Goal: Task Accomplishment & Management: Manage account settings

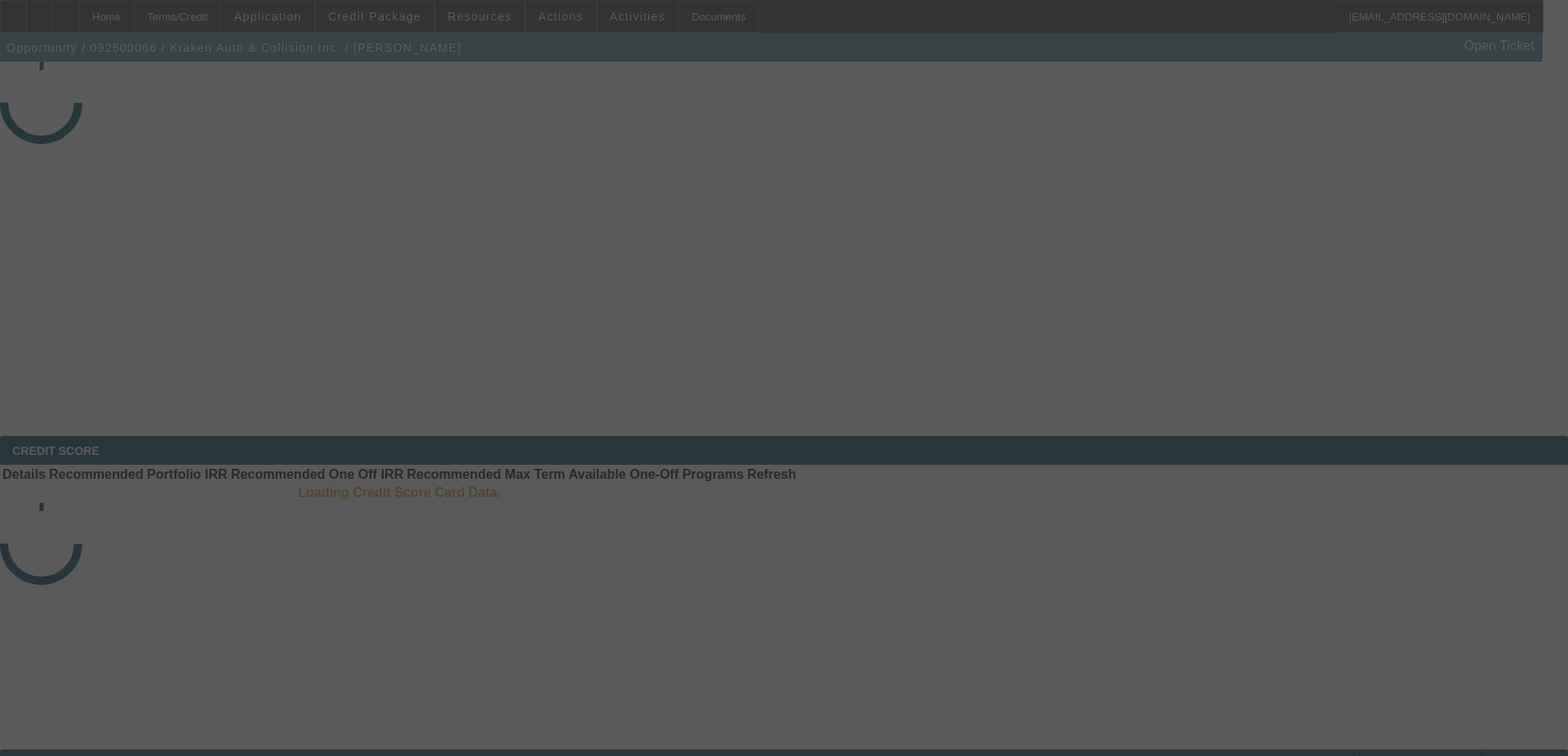
select select "3"
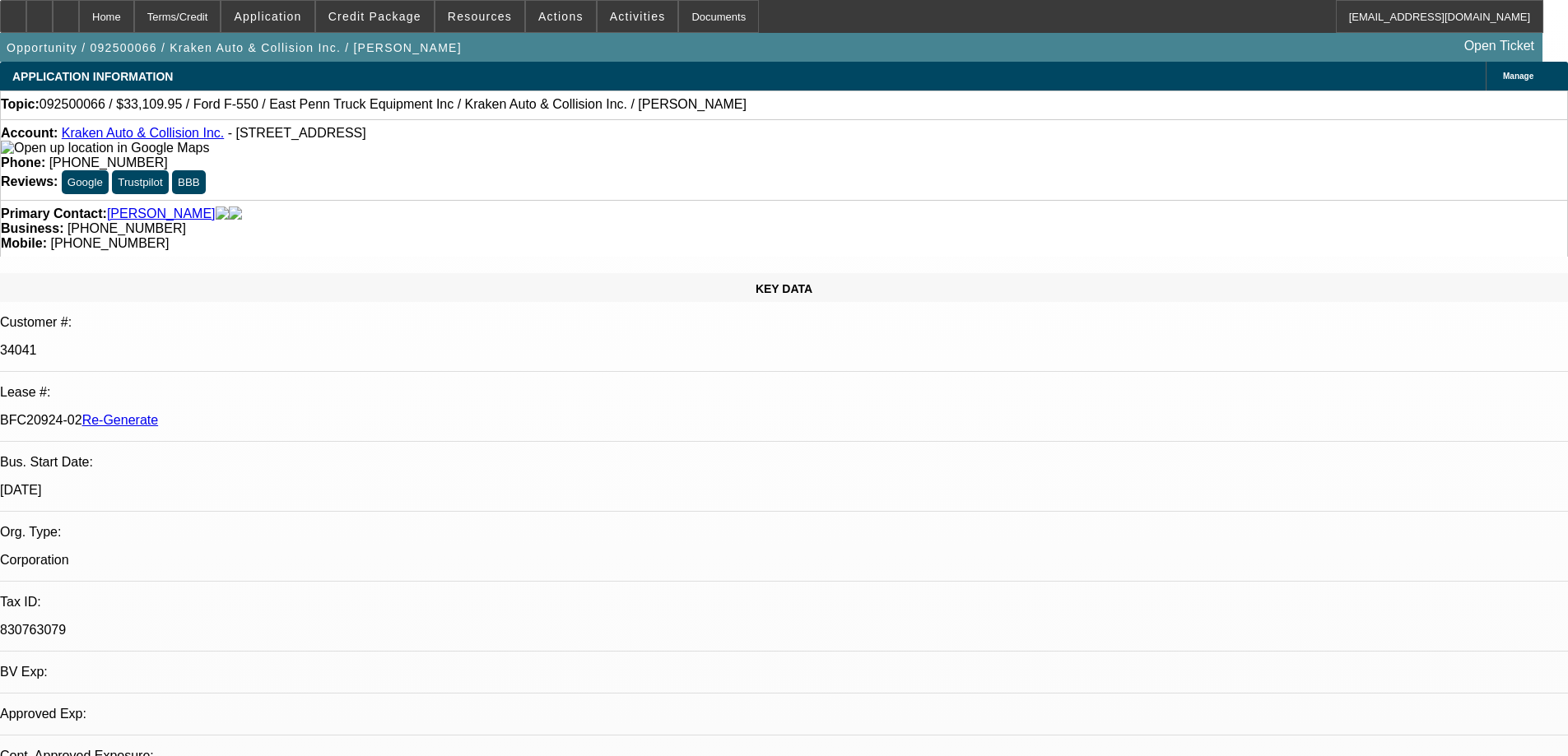
select select "0"
select select "0.1"
select select "4"
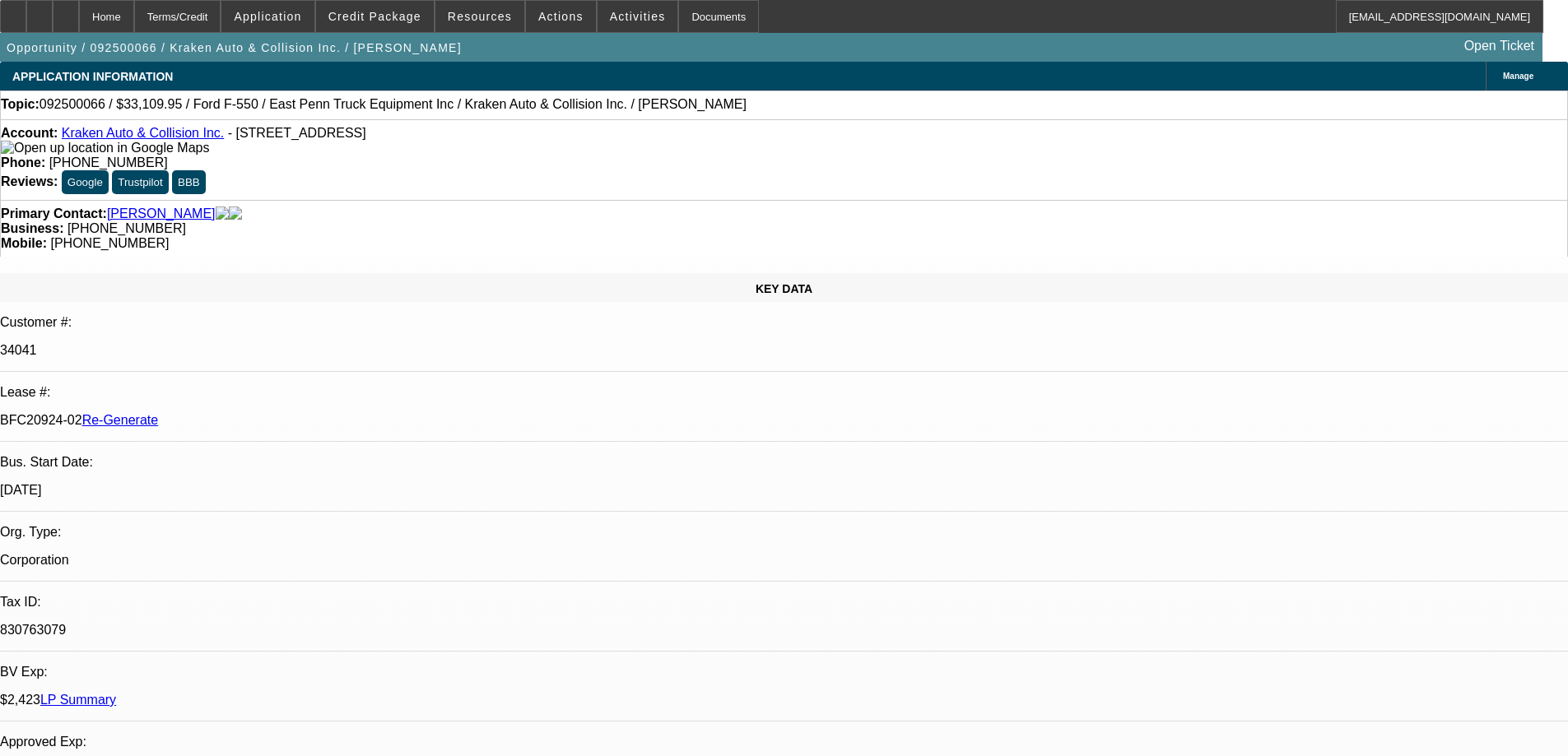
click at [382, 7] on span at bounding box center [374, 16] width 117 height 39
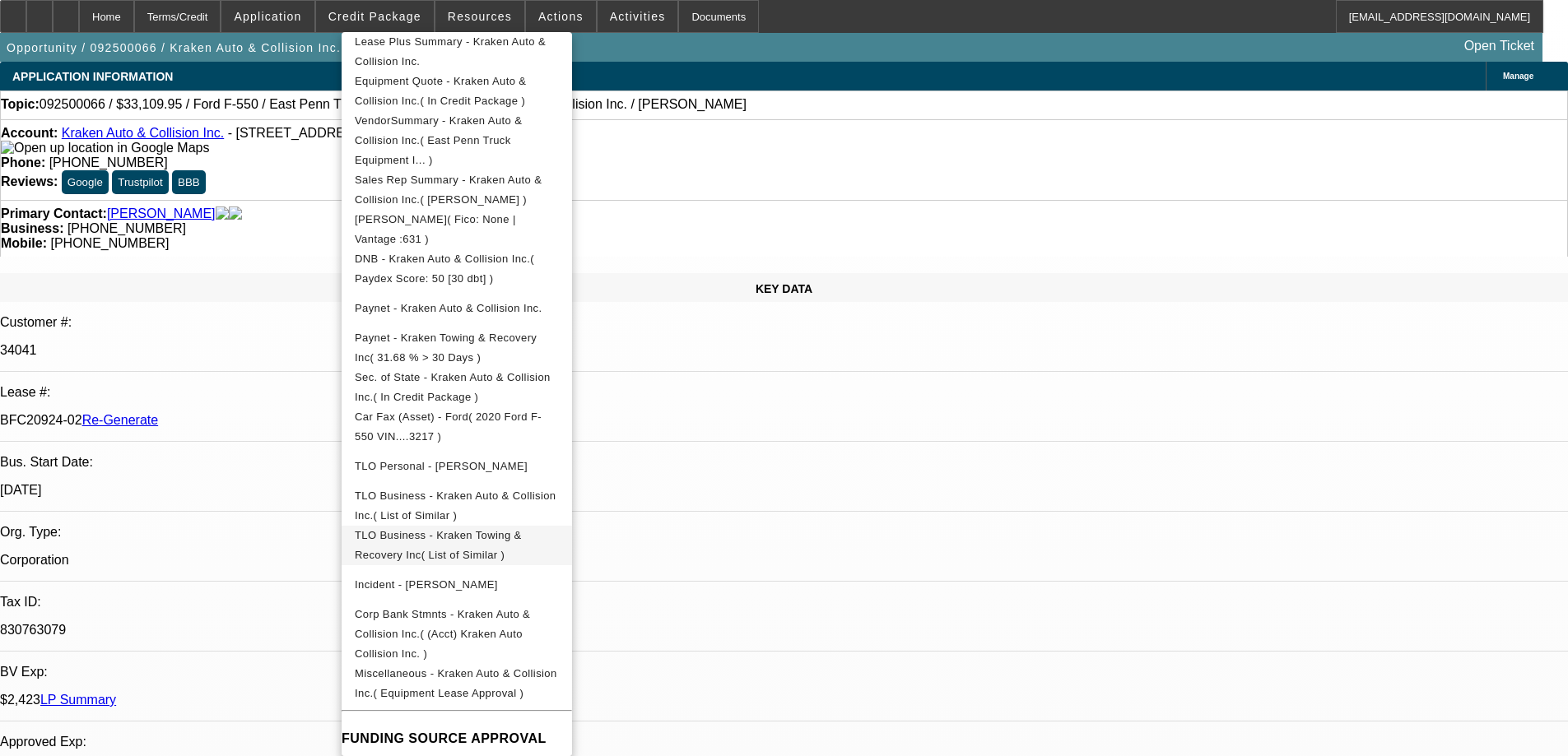
scroll to position [329, 0]
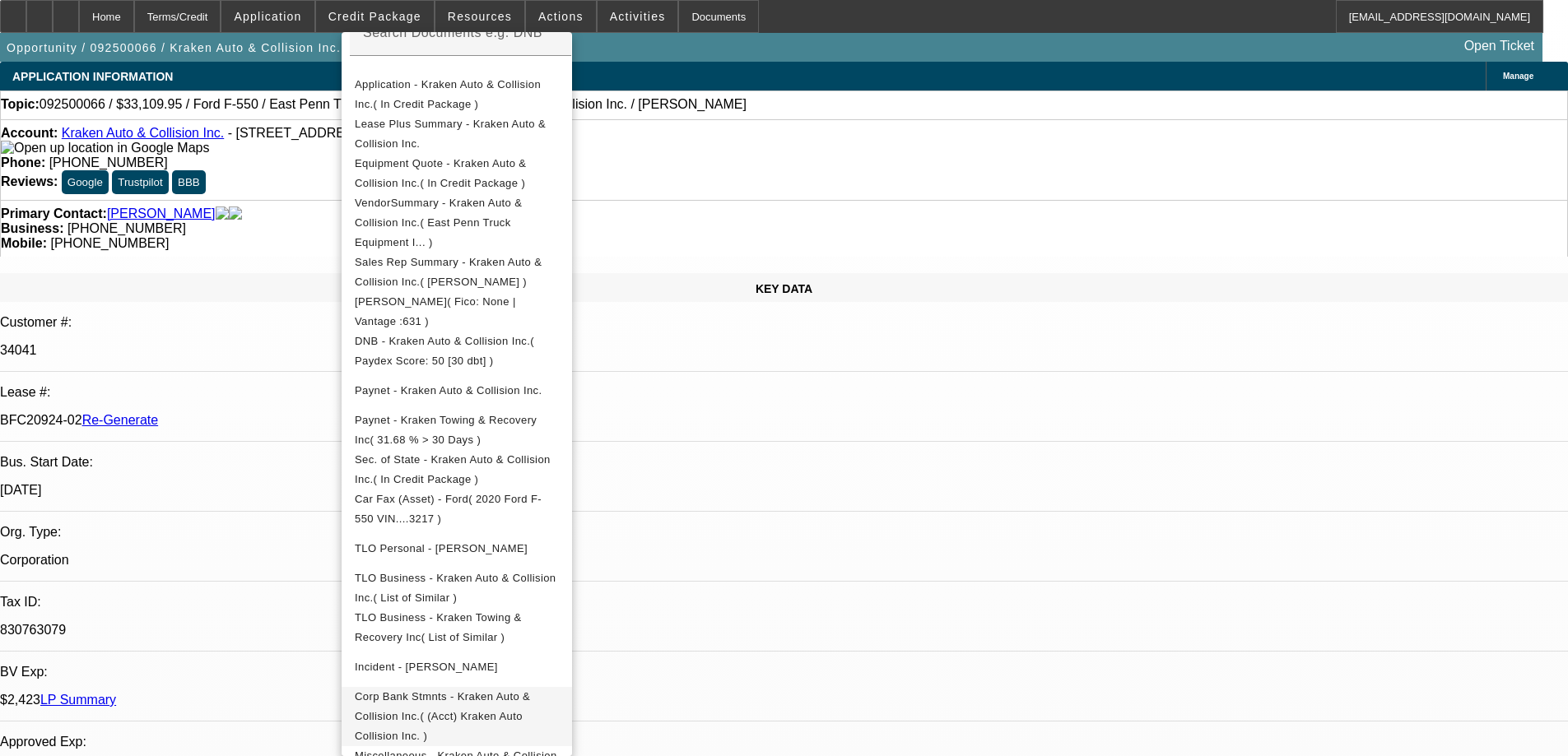
click at [480, 688] on span "Corp Bank Stmnts - Kraken Auto & Collision Inc.( (Acct) Kraken Auto Collision I…" at bounding box center [456, 717] width 204 height 60
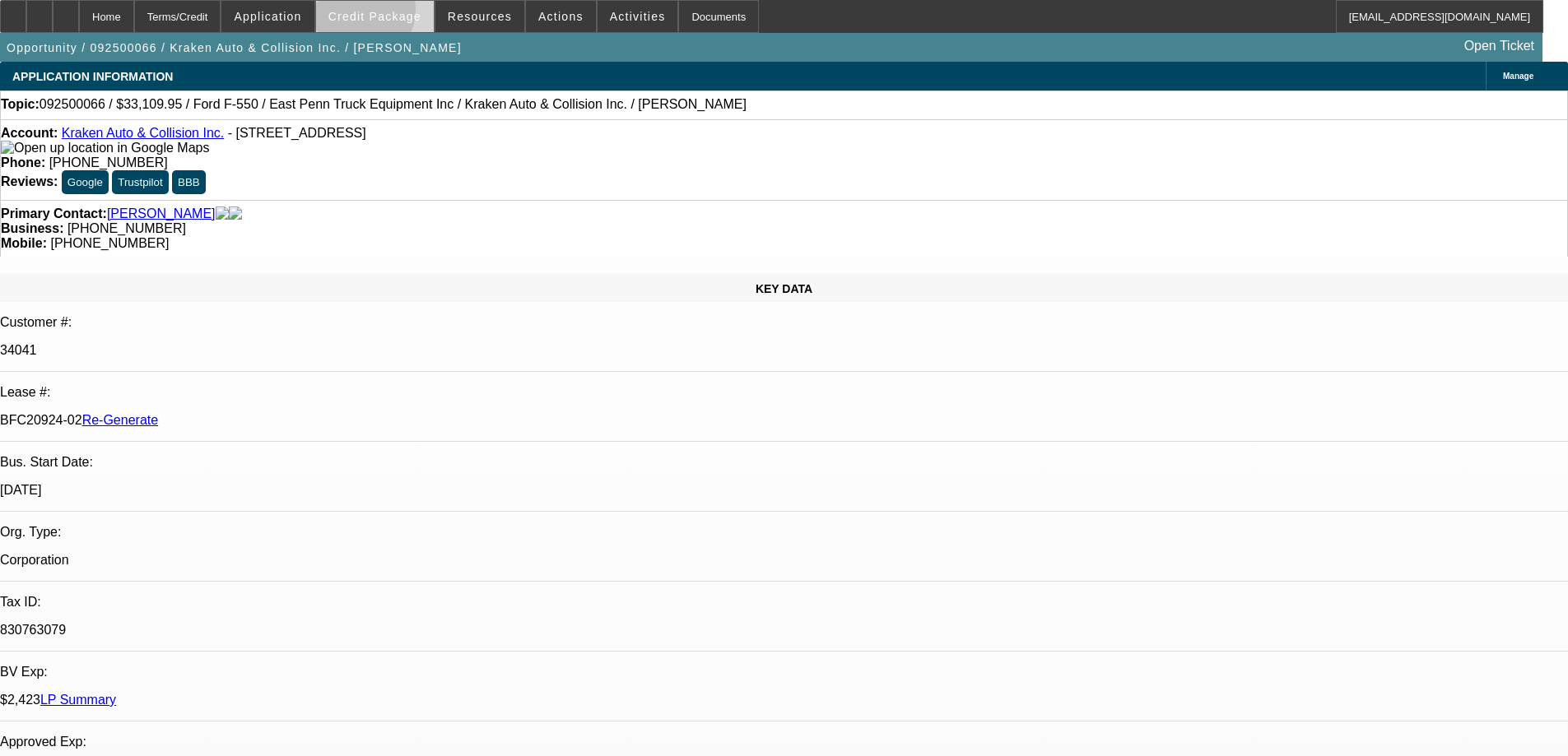
click at [380, 13] on span "Credit Package" at bounding box center [374, 16] width 93 height 13
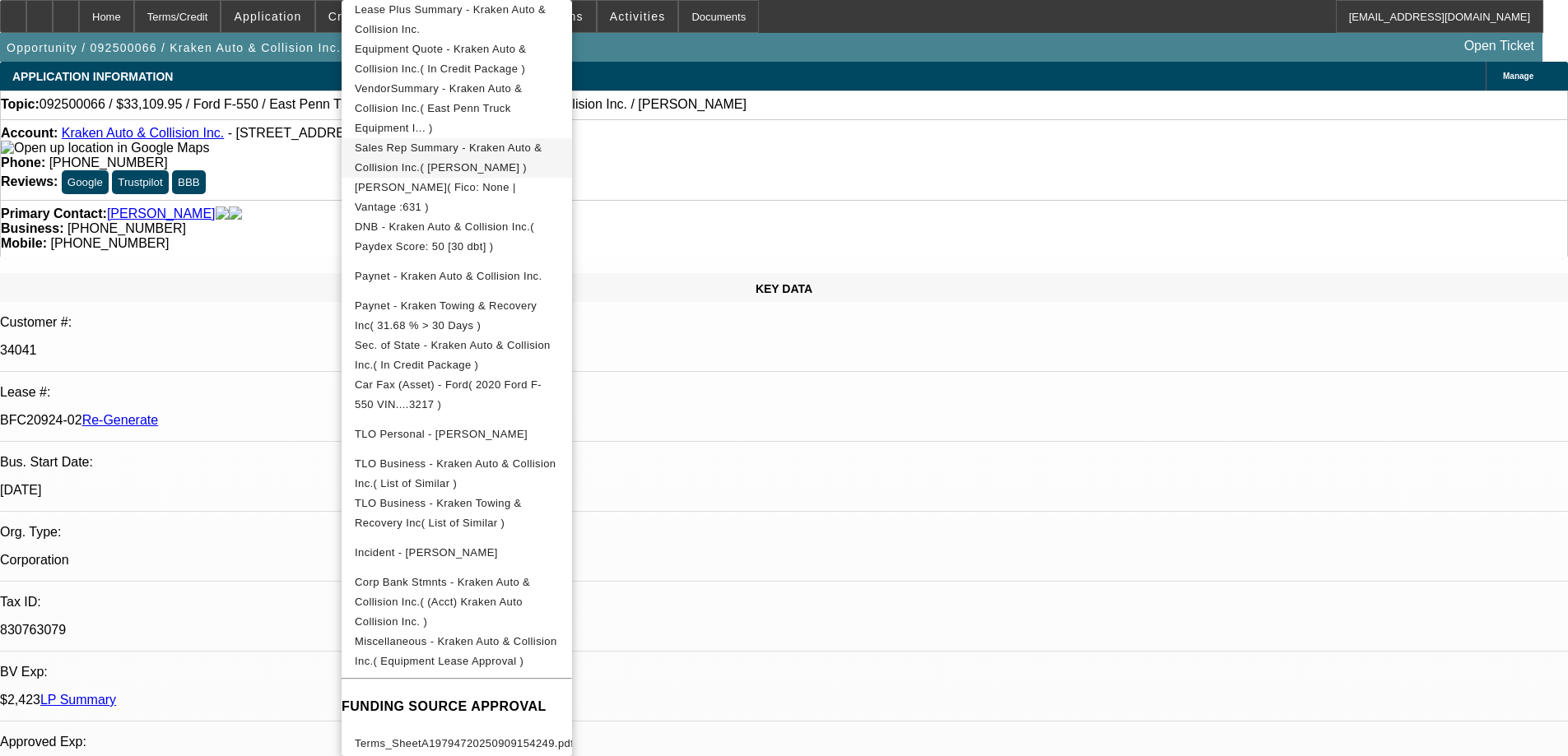
scroll to position [0, 0]
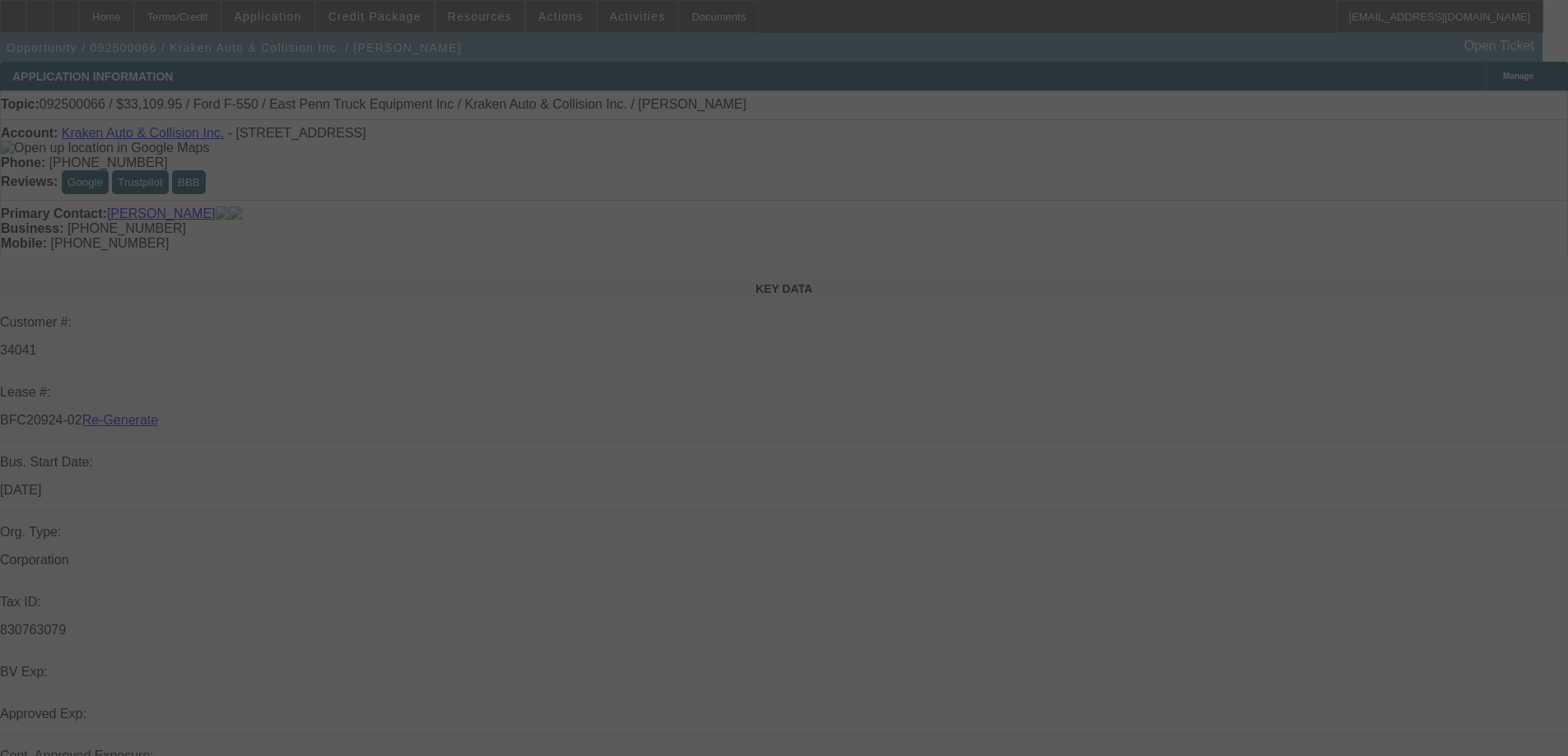
select select "3"
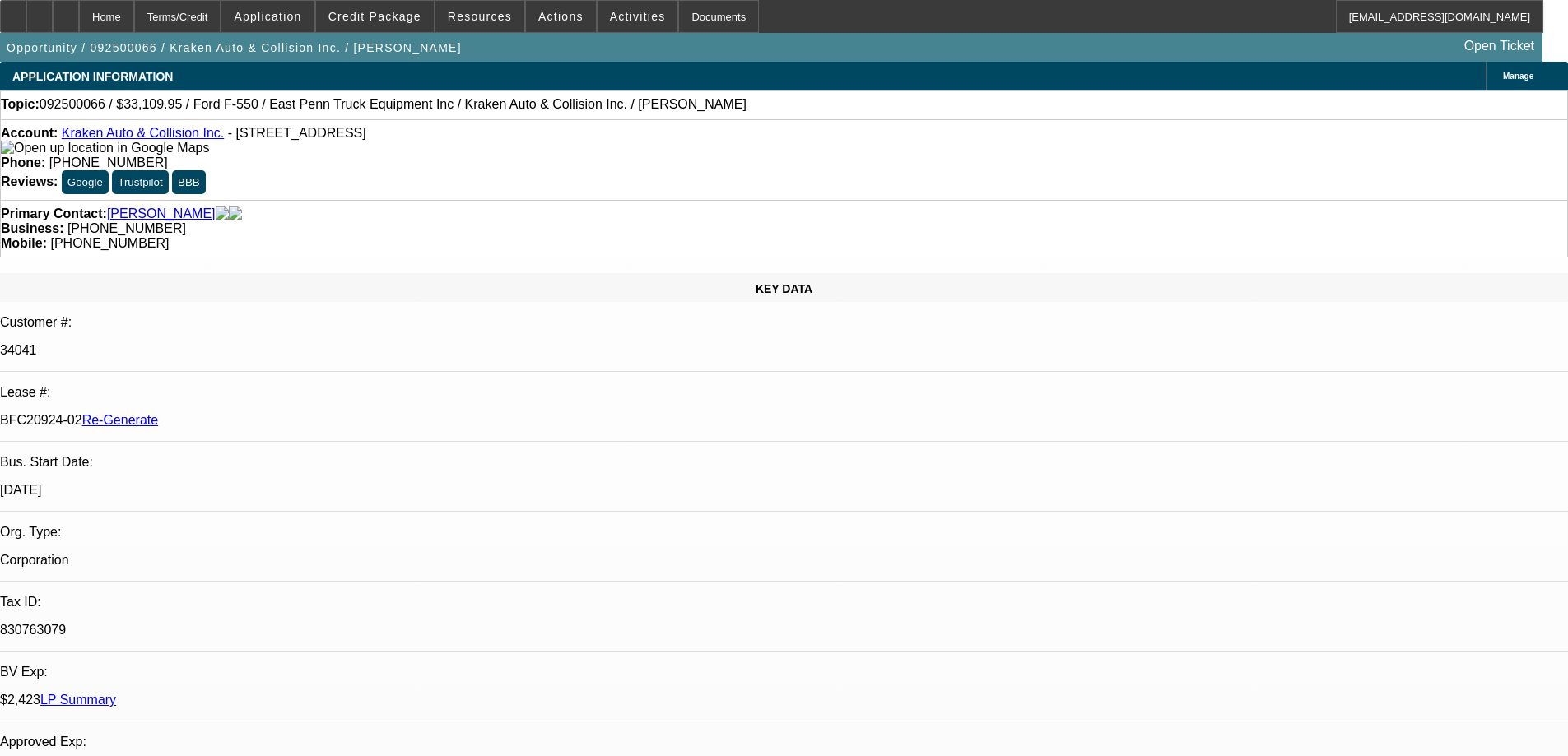
select select "0"
select select "0.1"
select select "4"
click at [480, 18] on span "Resources" at bounding box center [479, 16] width 64 height 13
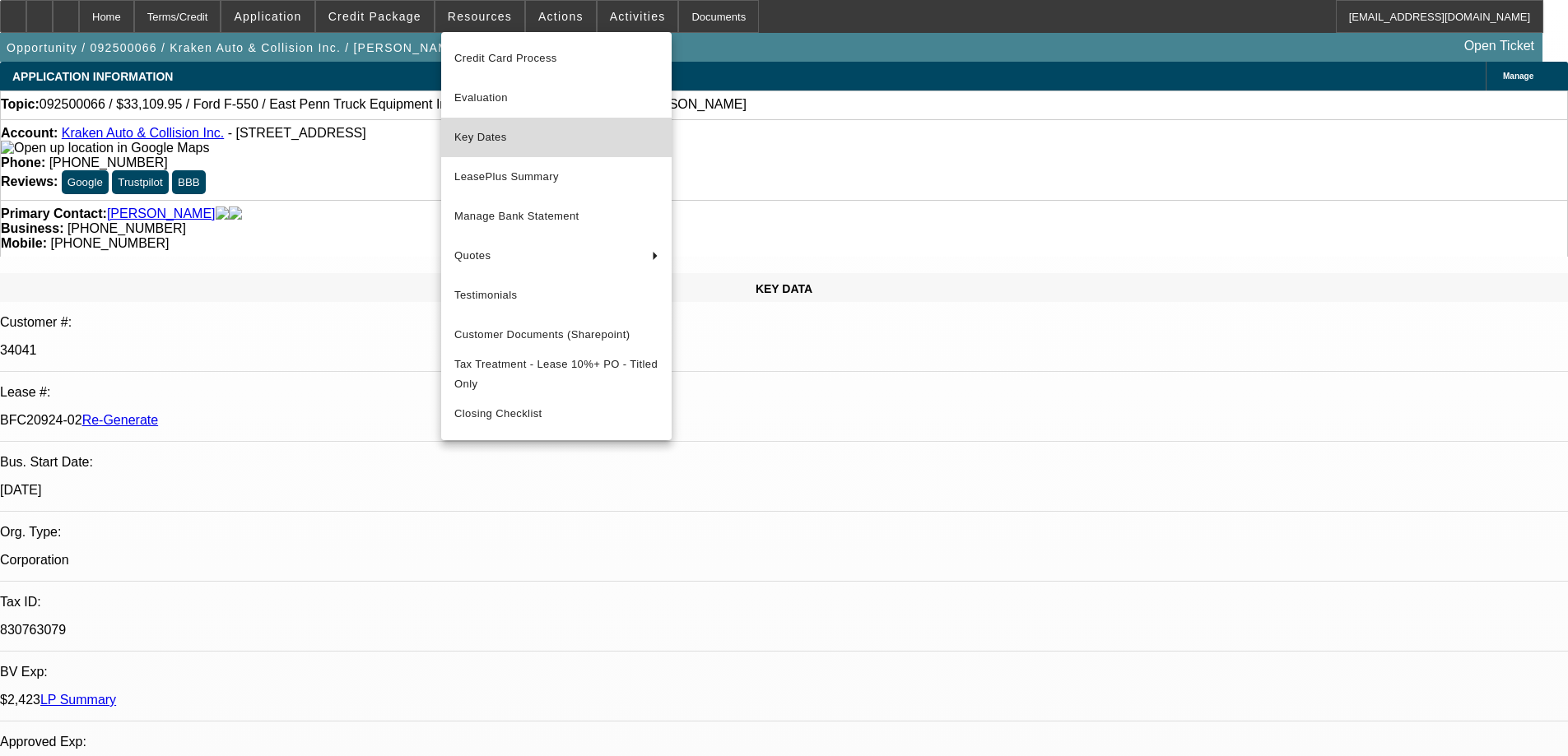
click at [485, 127] on span "Key Dates" at bounding box center [556, 137] width 204 height 20
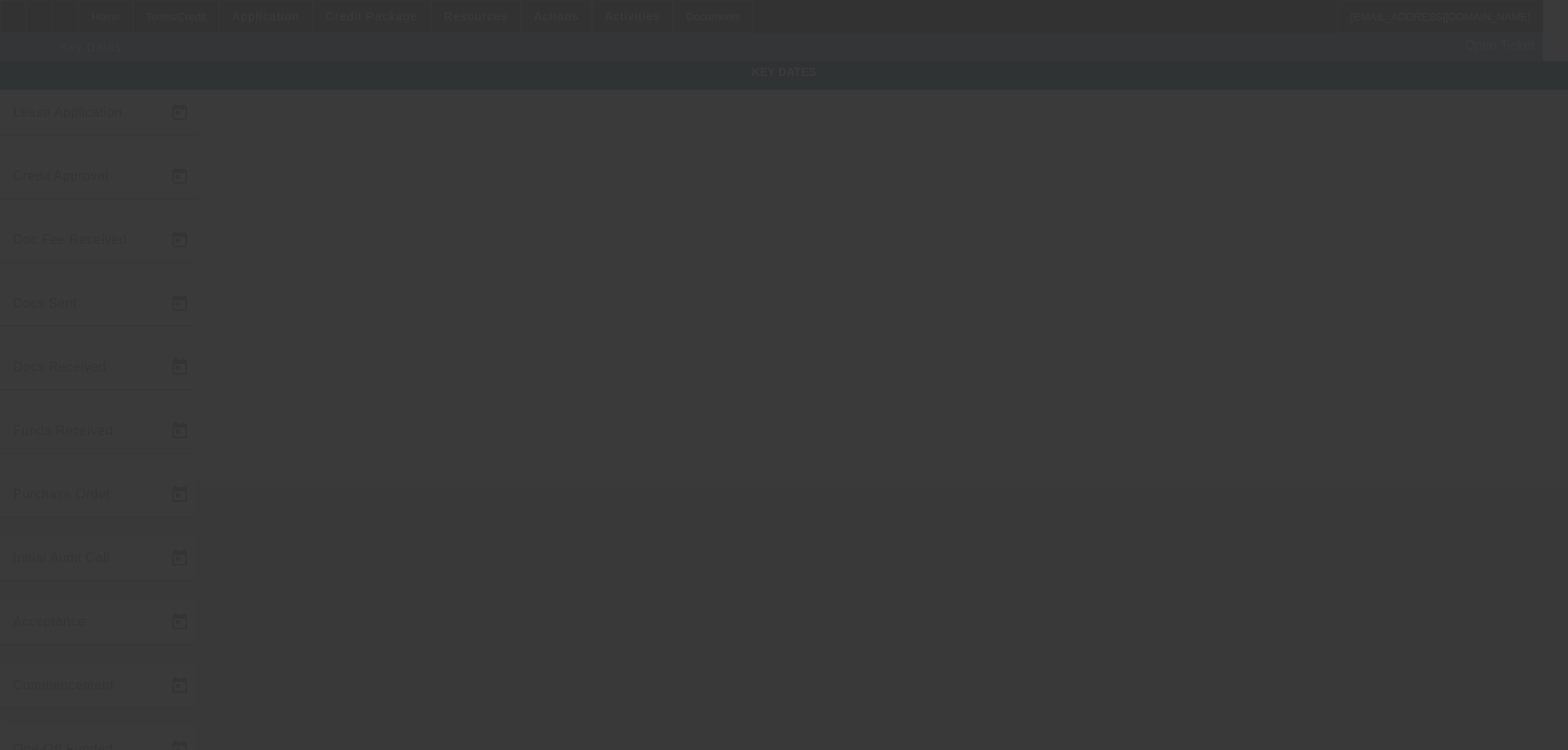
type input "9/4/2025"
type input "9/9/2025"
type input "9/16/2025"
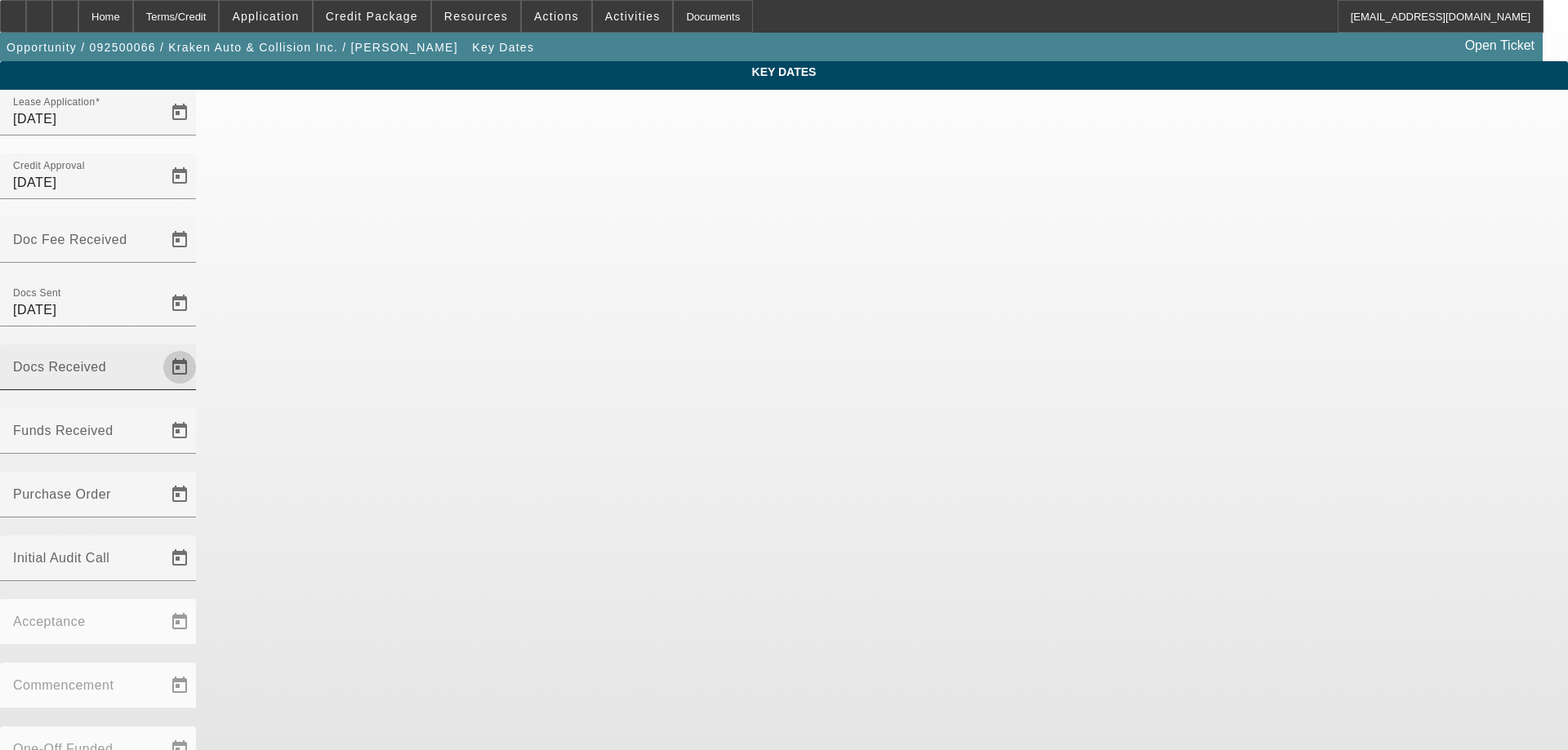
click at [199, 348] on span "Open calendar" at bounding box center [179, 367] width 39 height 39
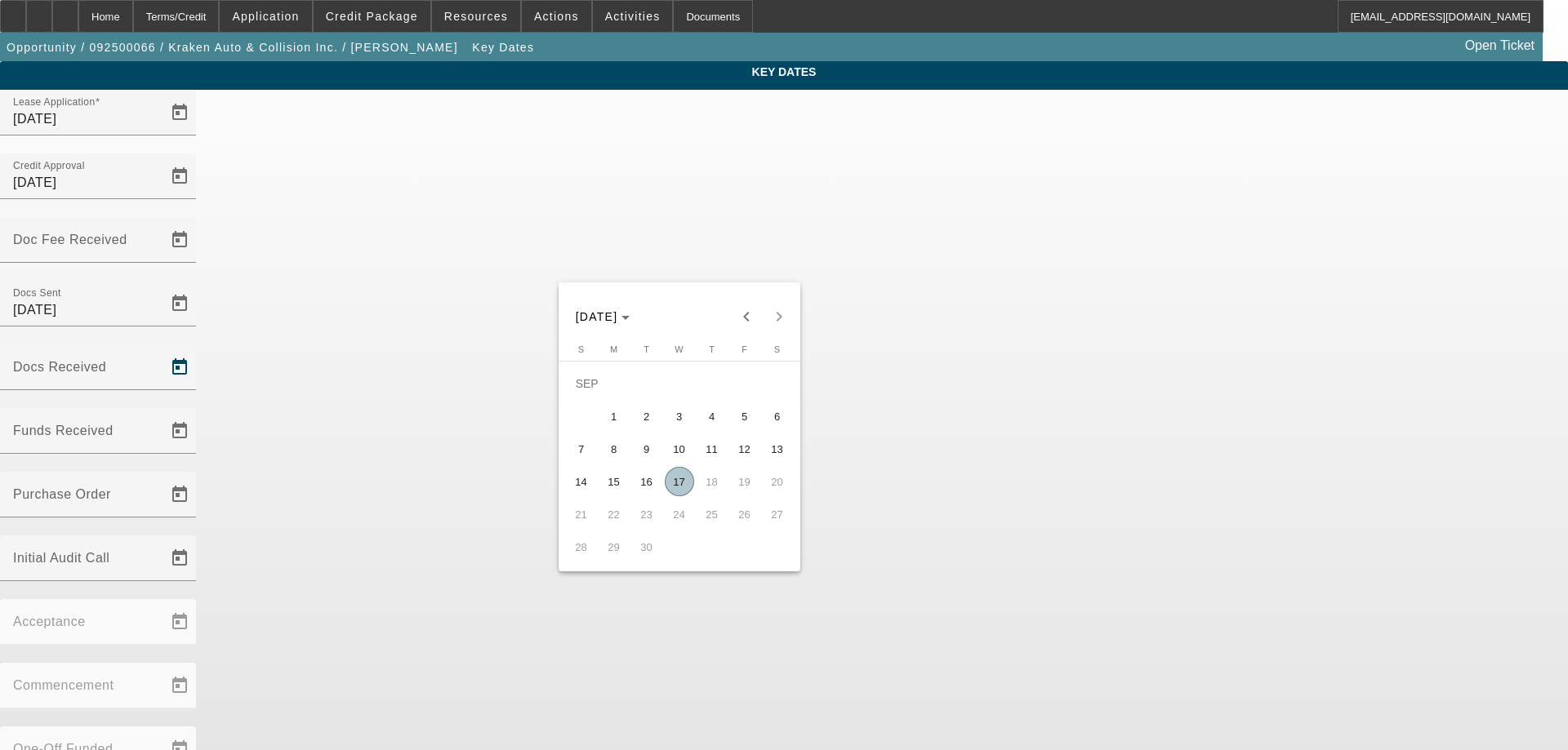
click at [675, 478] on span "17" at bounding box center [679, 481] width 29 height 29
type input "9/17/2025"
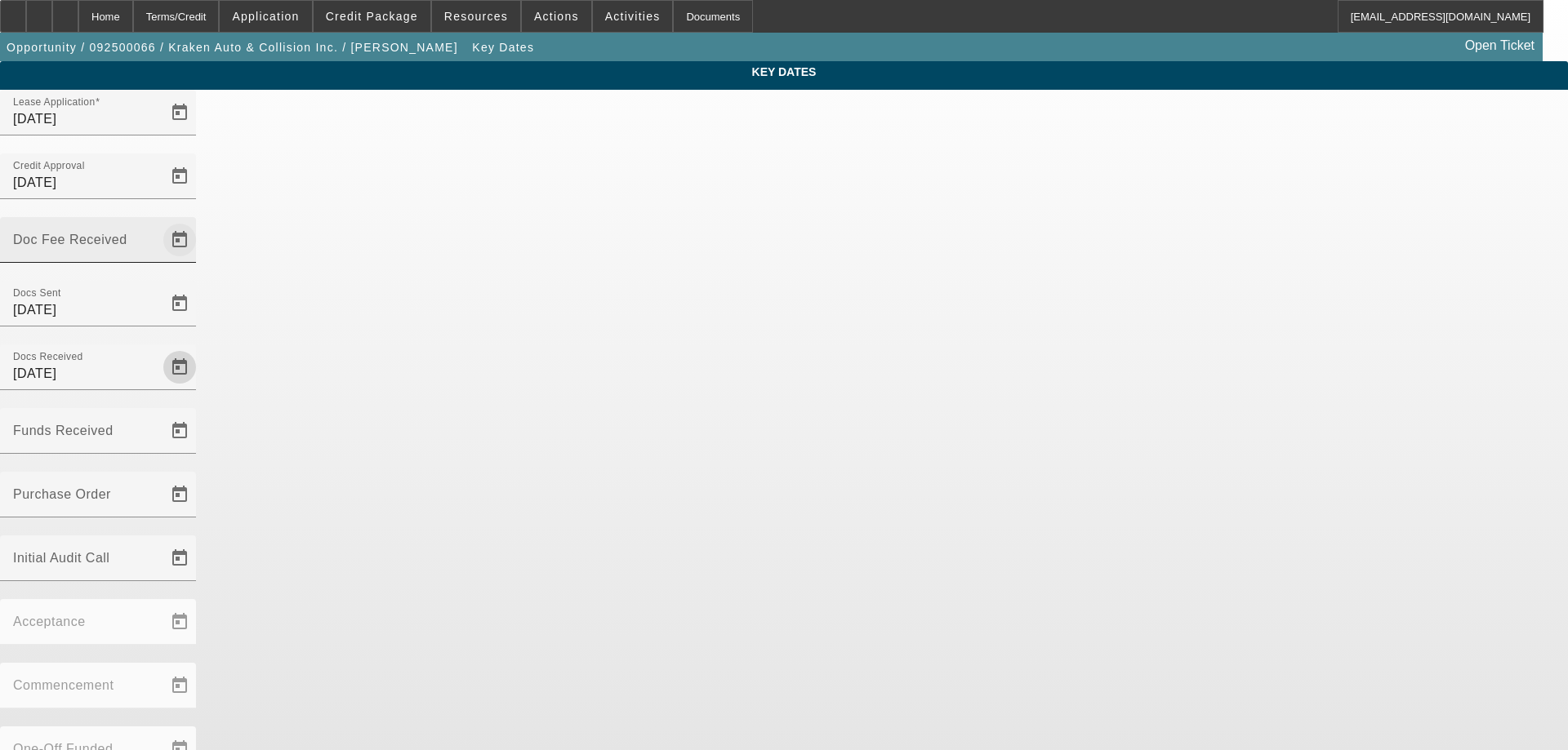
click at [199, 221] on span "Open calendar" at bounding box center [179, 240] width 39 height 39
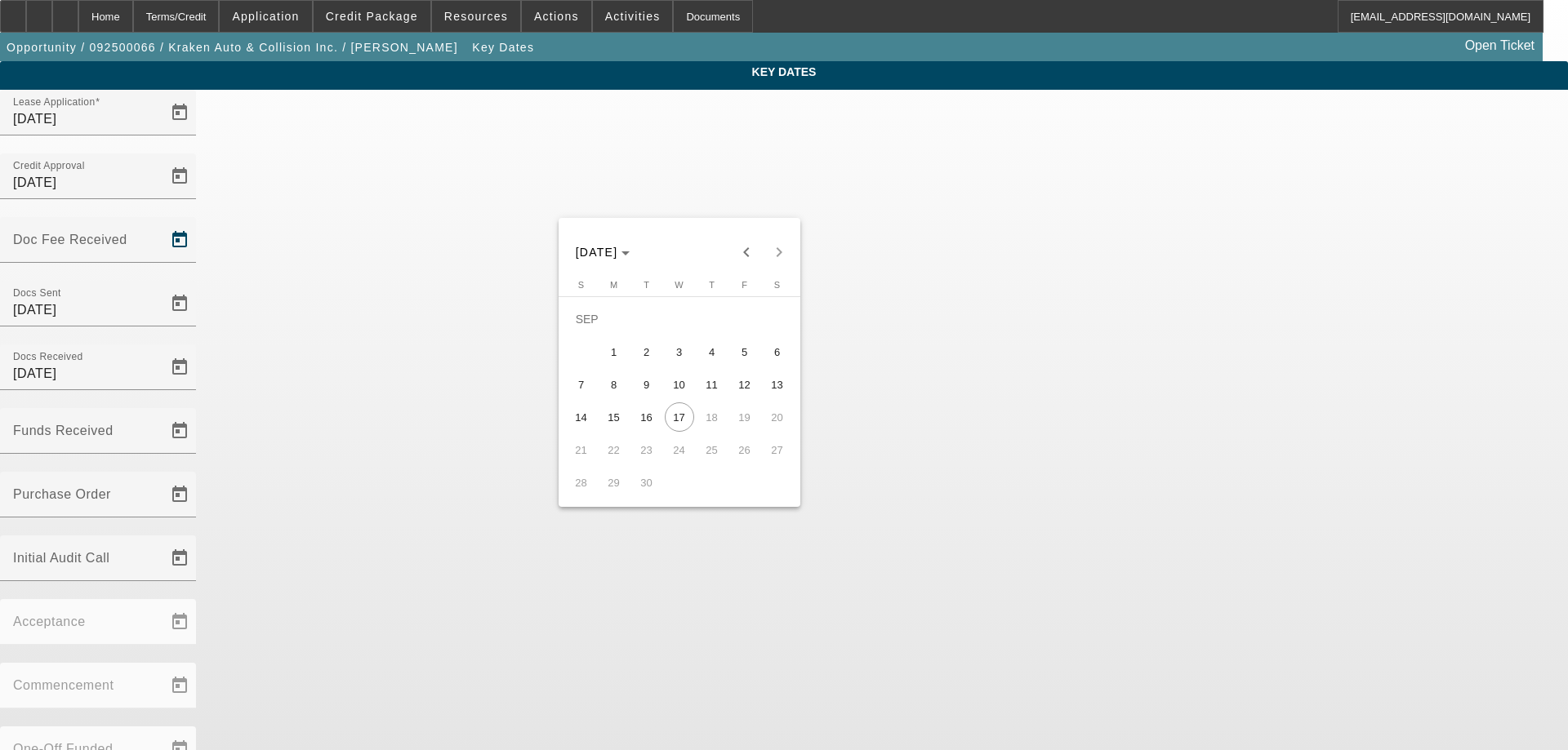
click at [641, 426] on span "16" at bounding box center [646, 416] width 29 height 29
type input "9/16/2025"
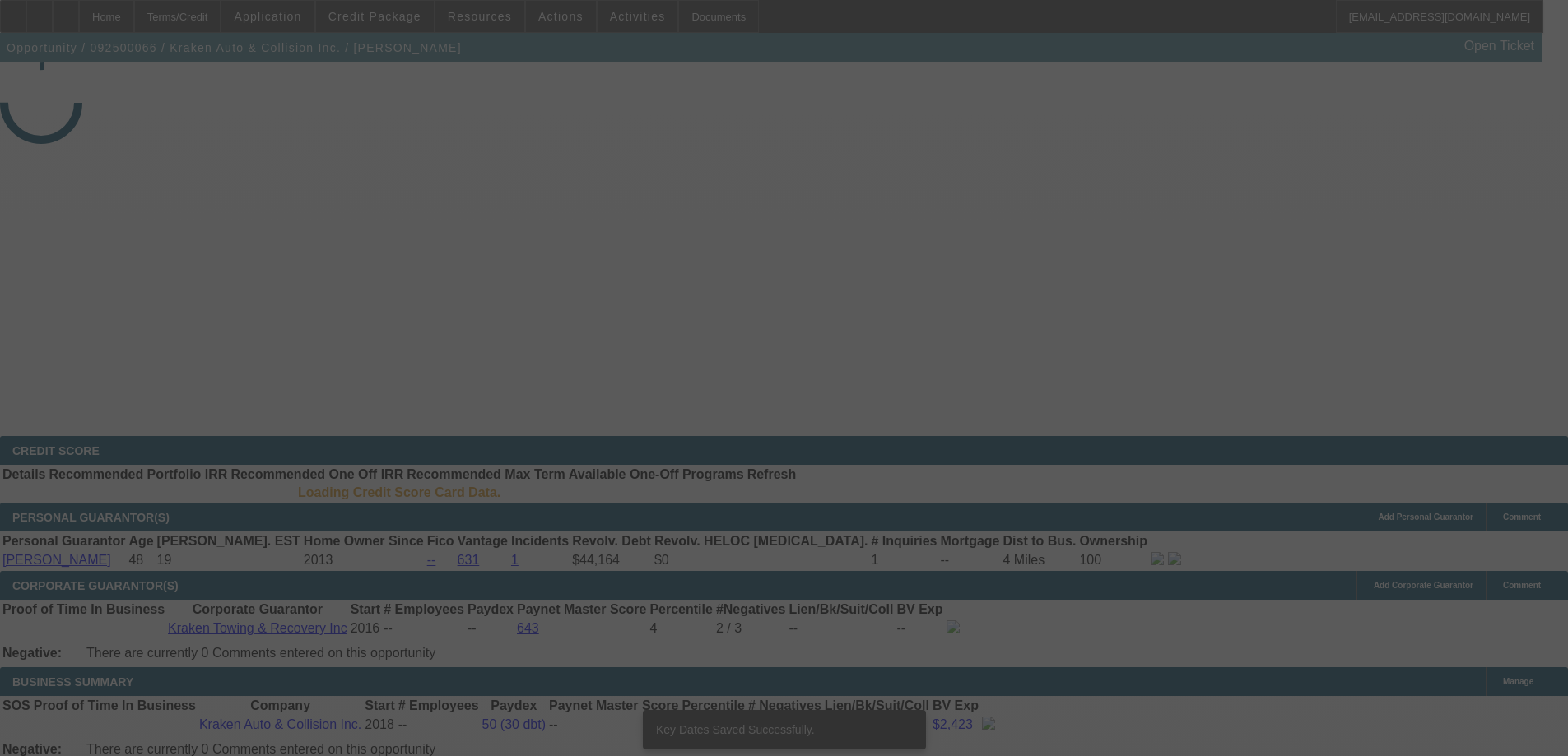
select select "3"
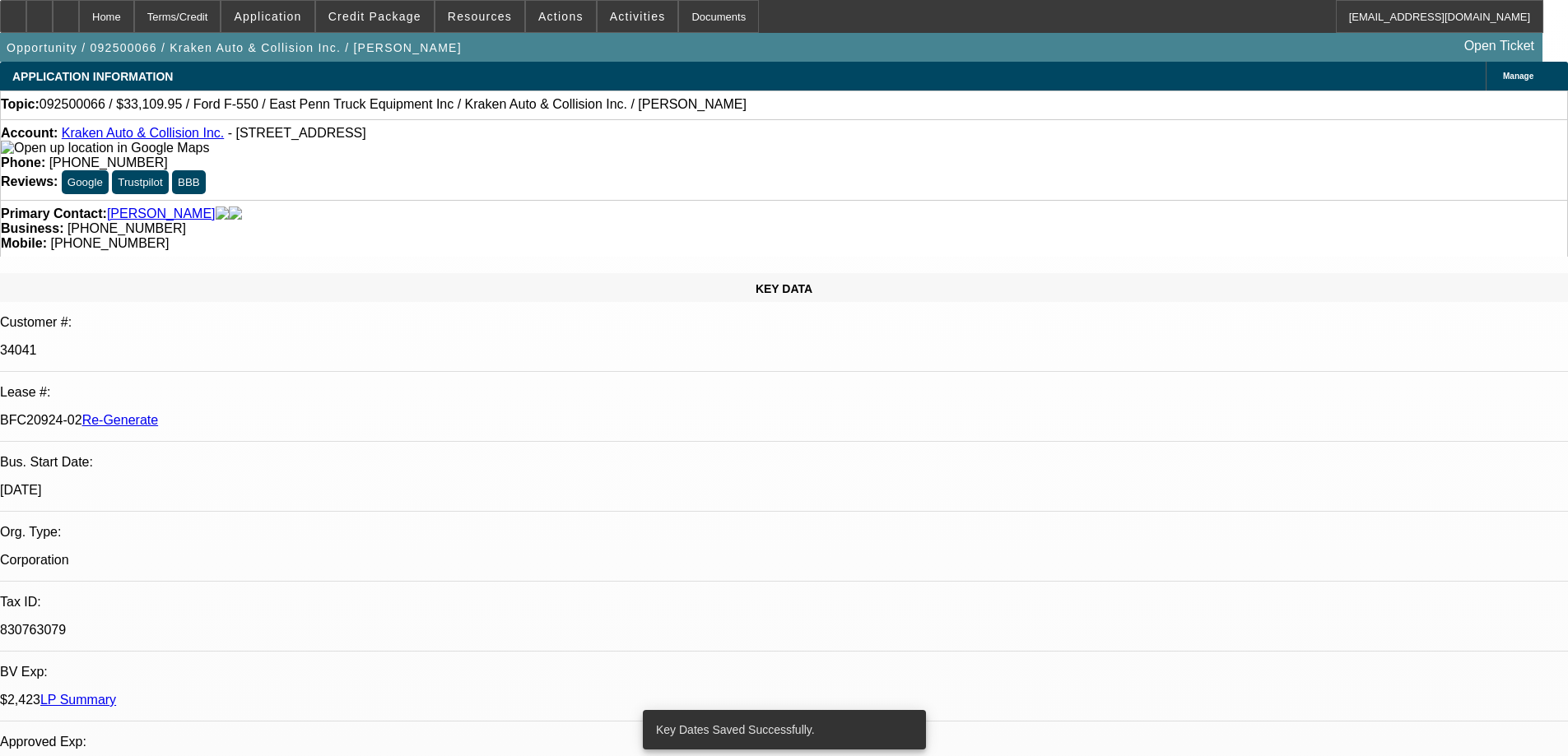
select select "0"
select select "0.1"
select select "4"
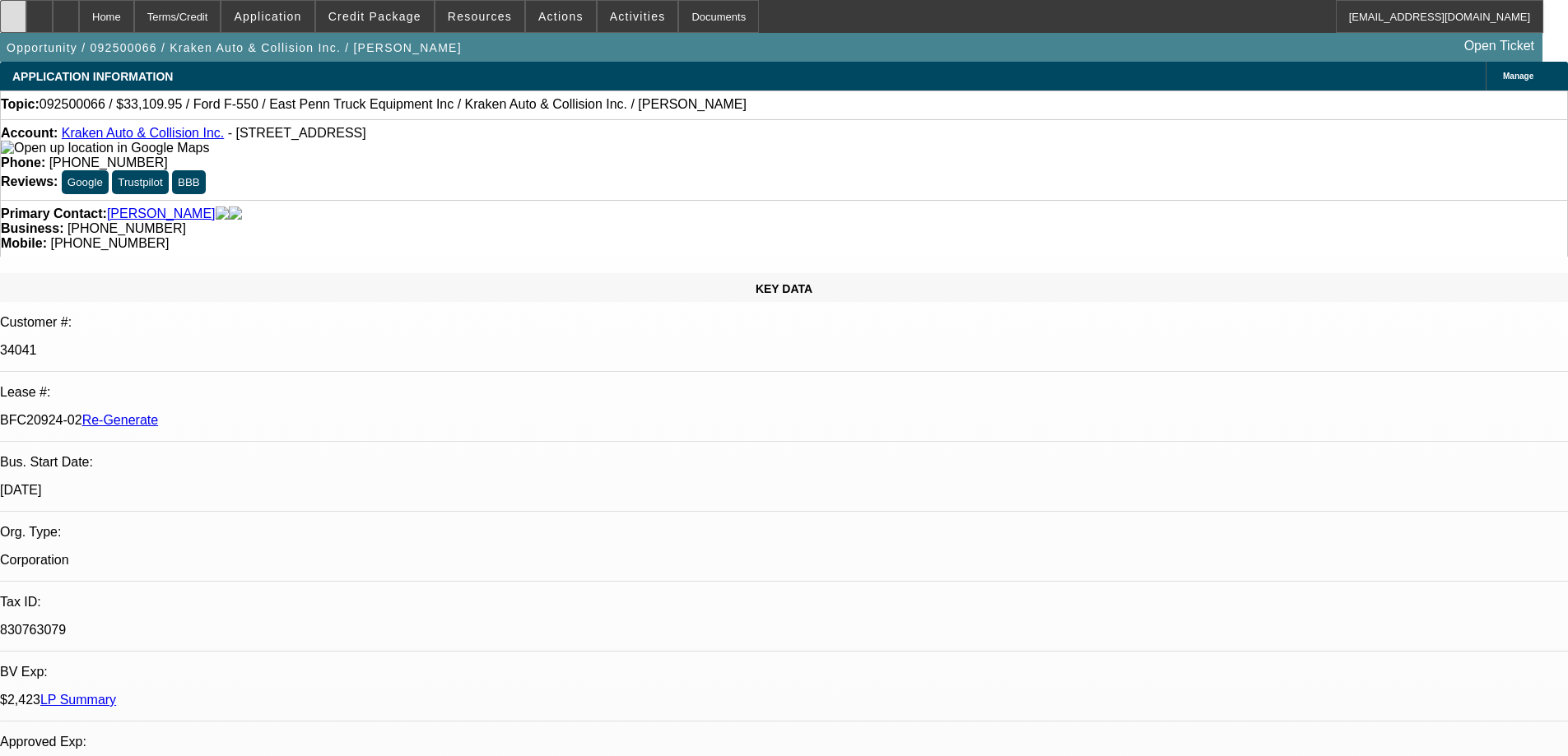
click at [27, 19] on div at bounding box center [13, 16] width 27 height 33
click at [624, 21] on span "Activities" at bounding box center [638, 16] width 56 height 13
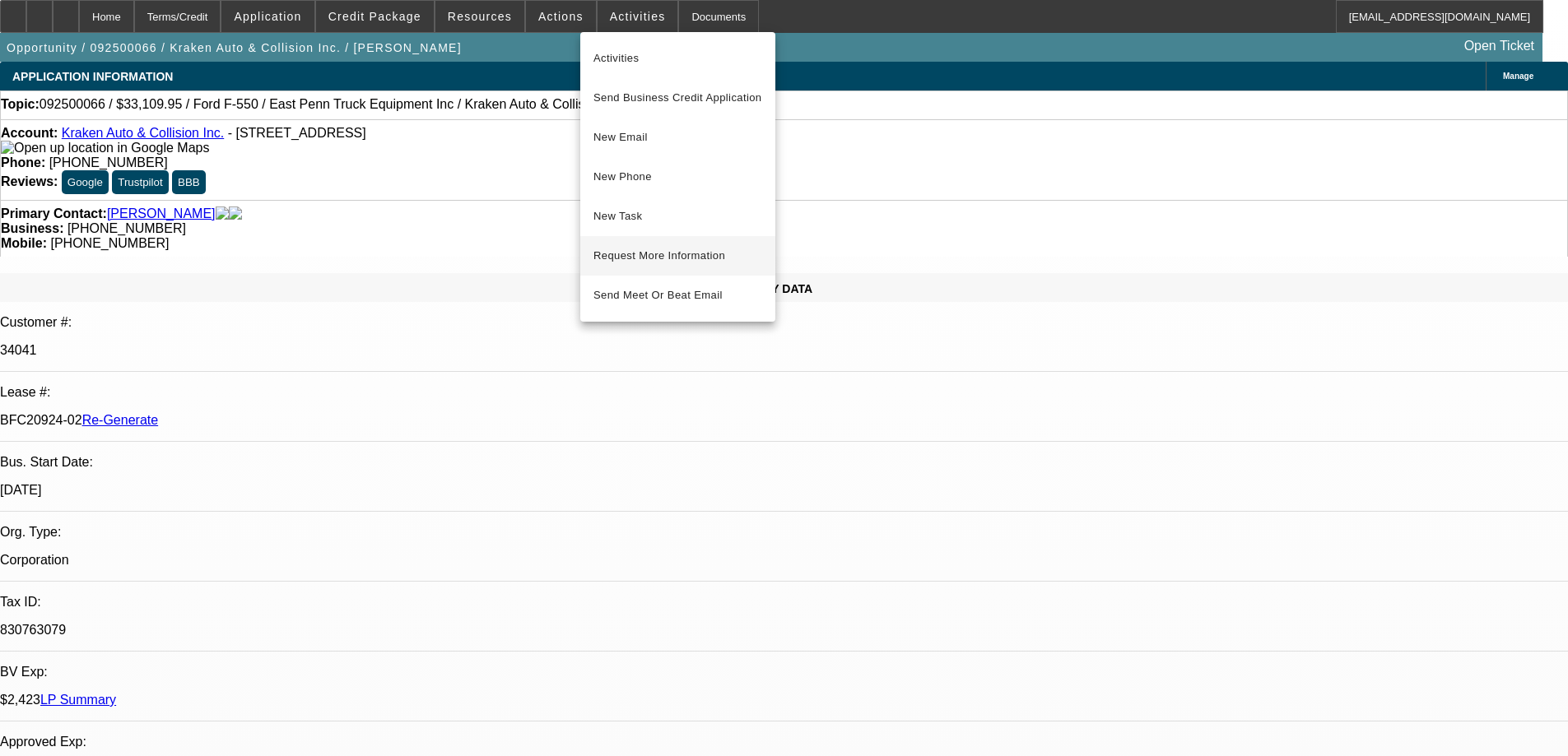
click at [676, 245] on button "Request More Information" at bounding box center [677, 256] width 195 height 39
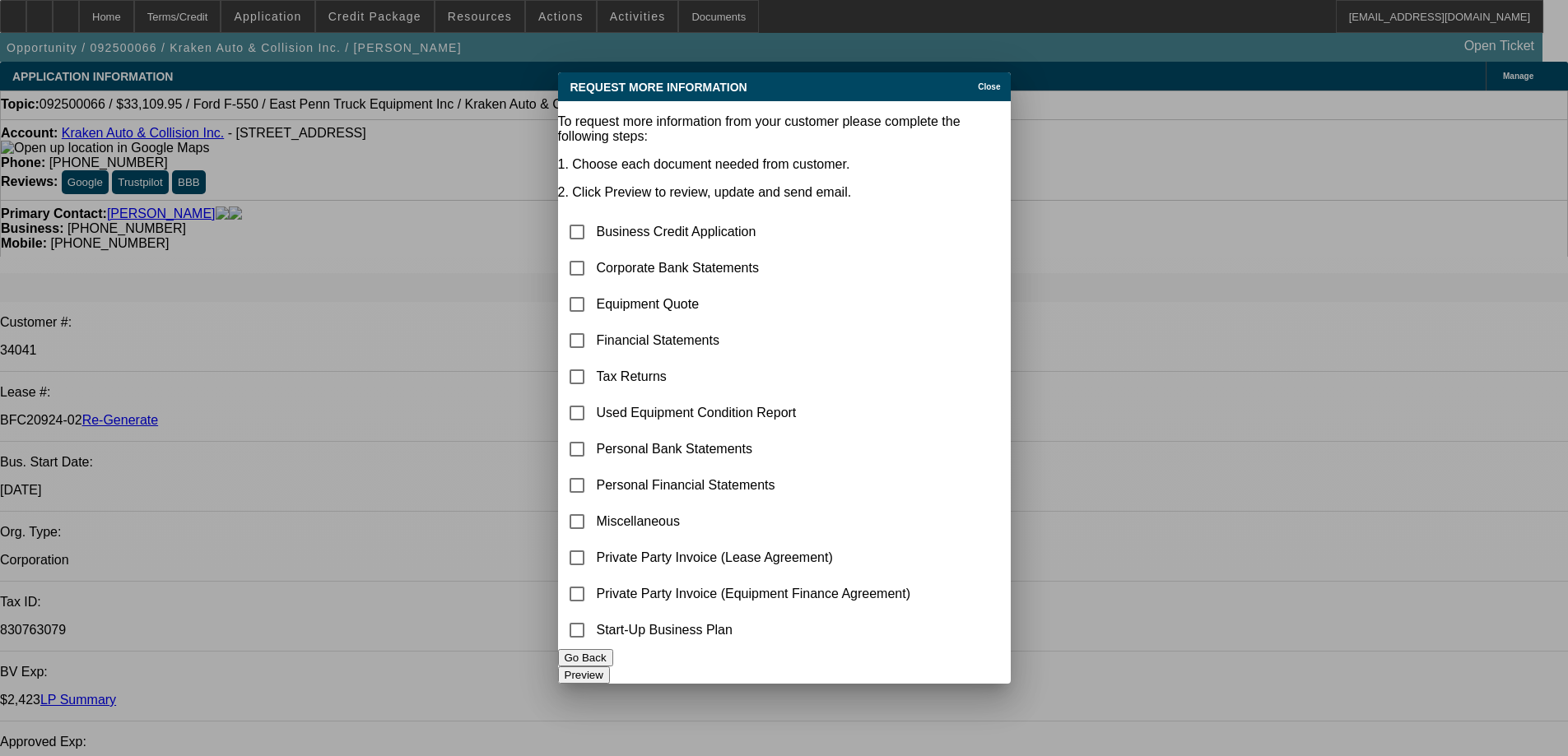
click at [613, 667] on button "Go Back" at bounding box center [585, 657] width 55 height 17
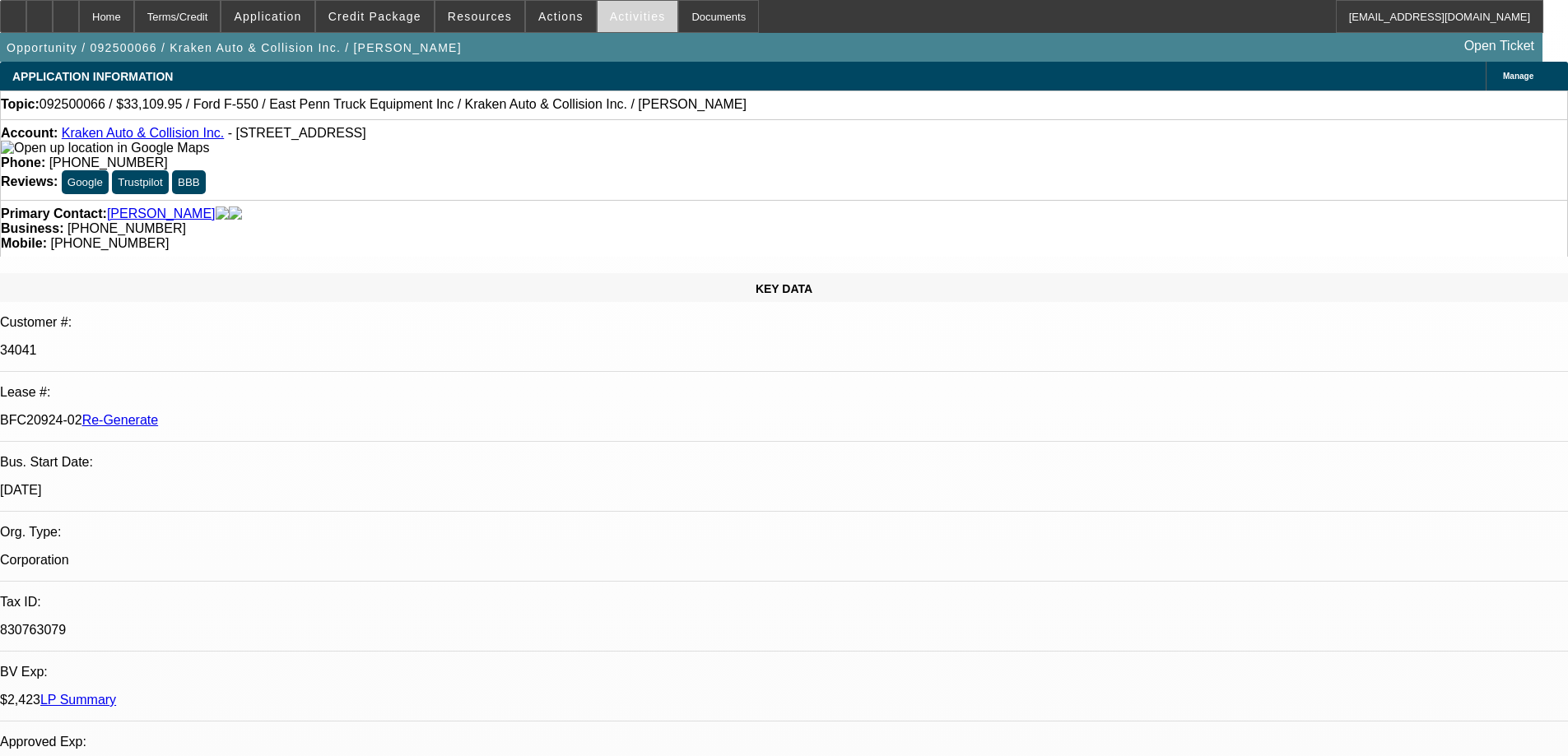
click at [598, 18] on span at bounding box center [638, 16] width 81 height 39
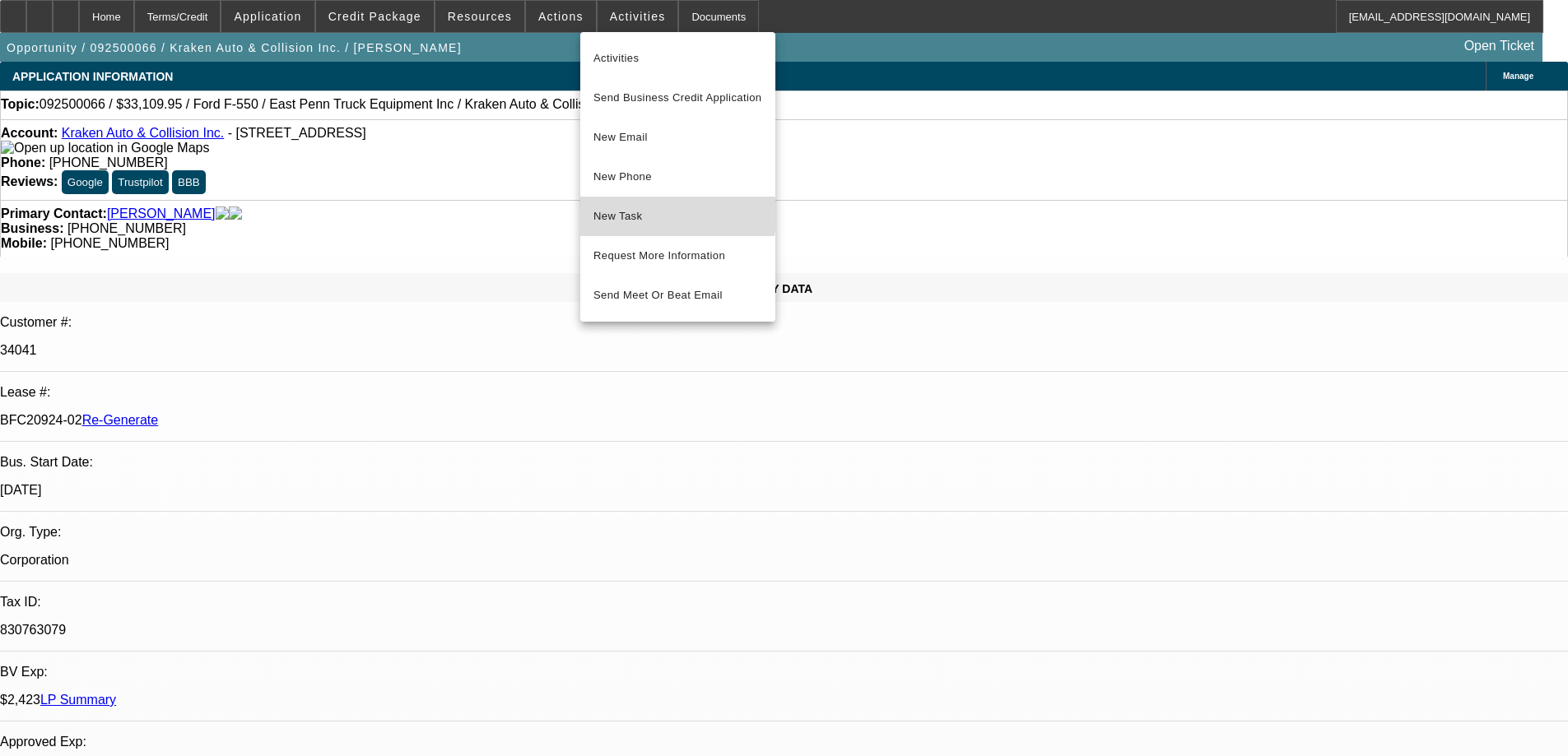
click at [634, 215] on span "New Task" at bounding box center [678, 216] width 169 height 20
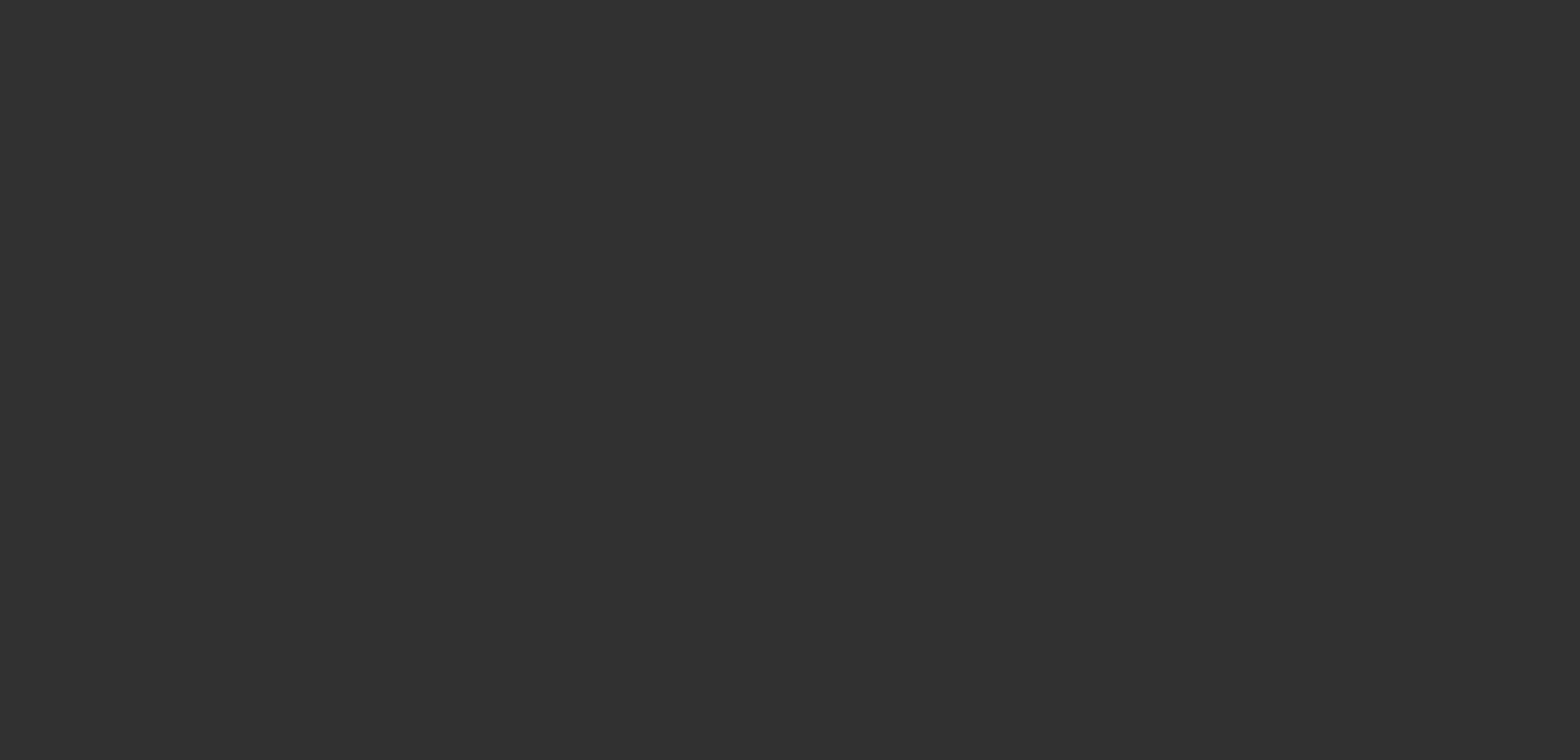
select select "3"
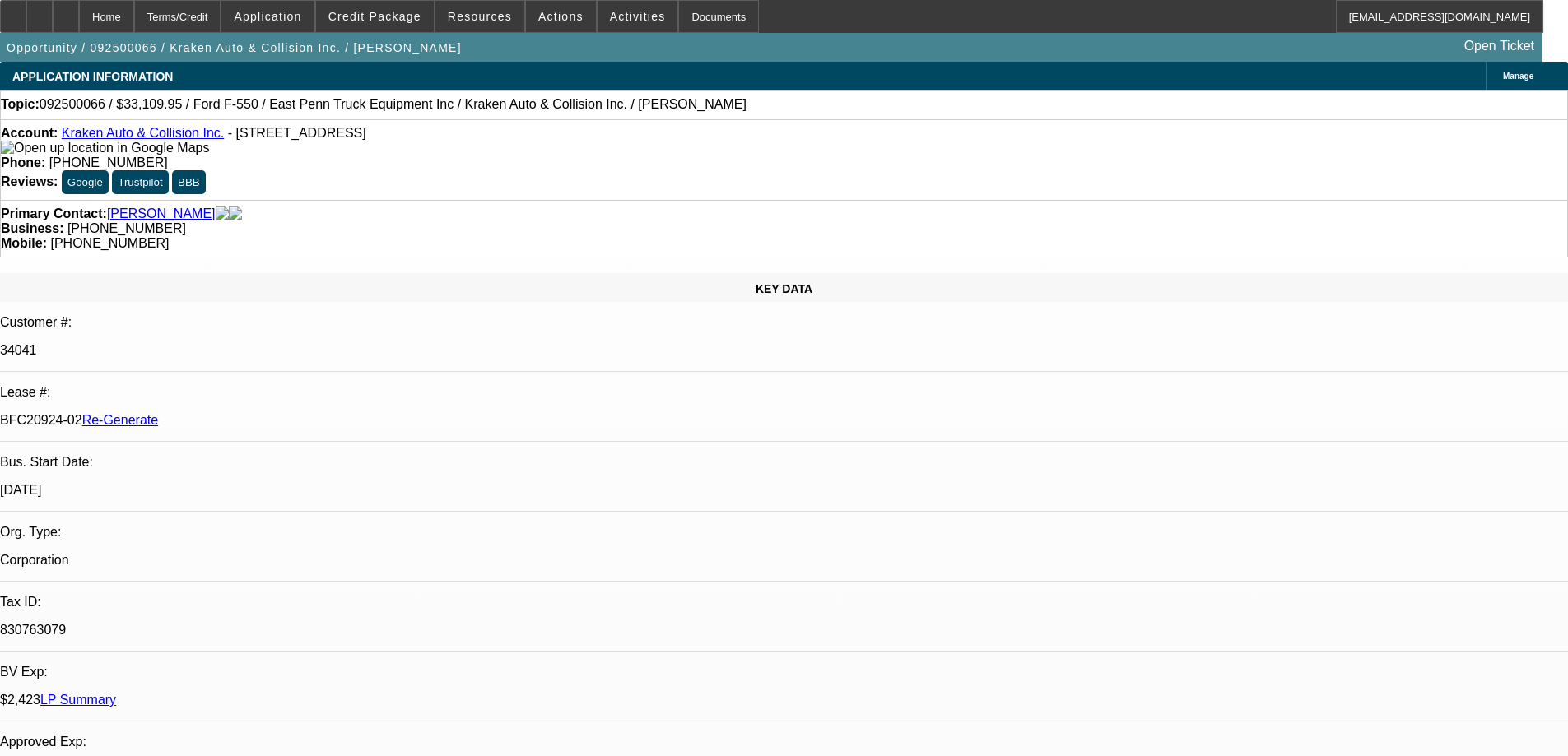
select select "0"
select select "0.1"
select select "4"
